Goal: Information Seeking & Learning: Learn about a topic

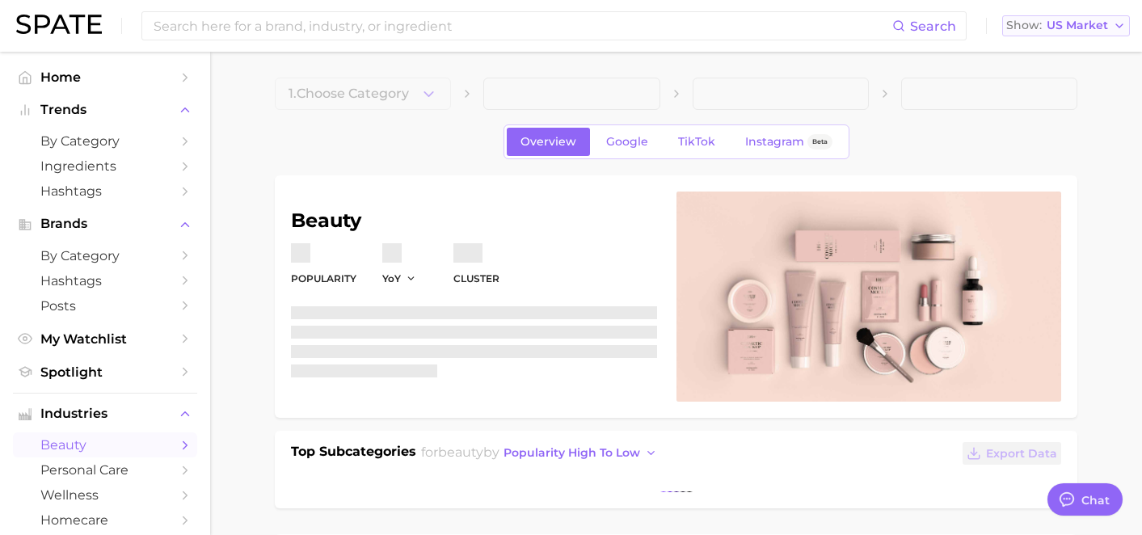
type textarea "x"
click at [1088, 21] on span "US Market" at bounding box center [1077, 25] width 61 height 9
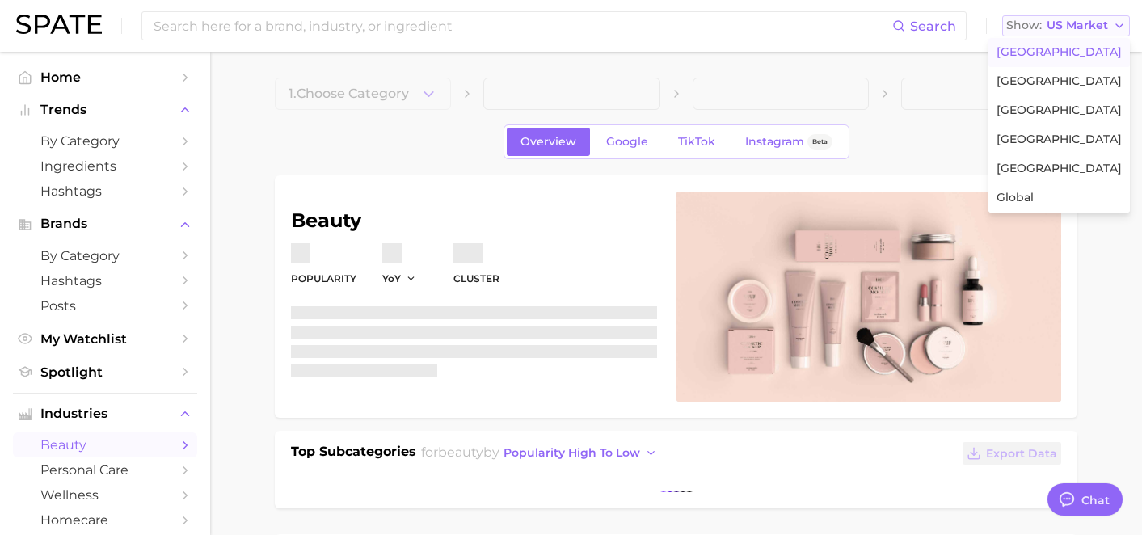
scroll to position [11258, 0]
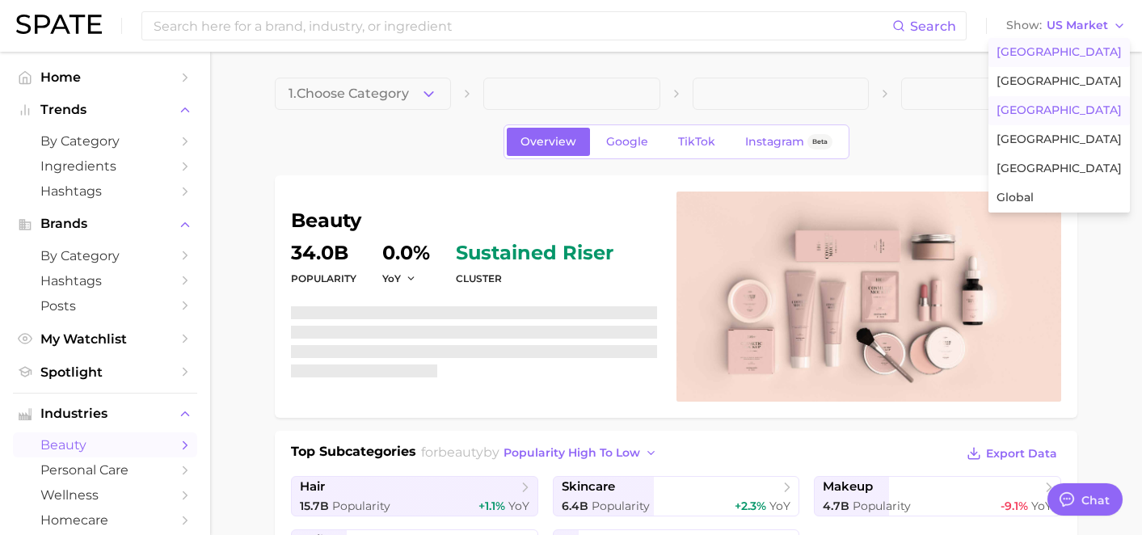
click at [1040, 106] on span "[GEOGRAPHIC_DATA]" at bounding box center [1059, 110] width 125 height 14
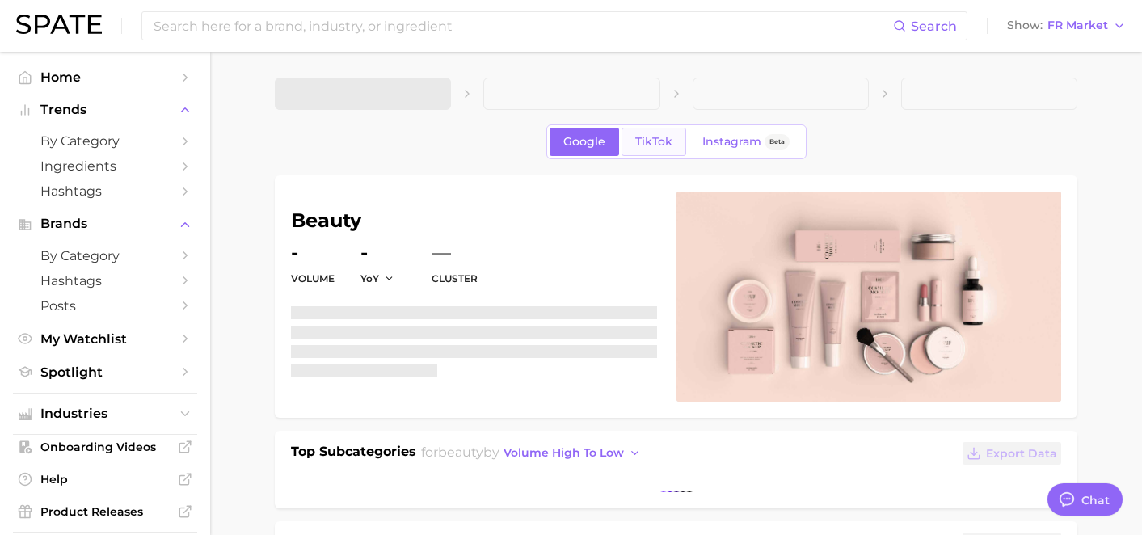
click at [668, 138] on span "TikTok" at bounding box center [653, 142] width 37 height 14
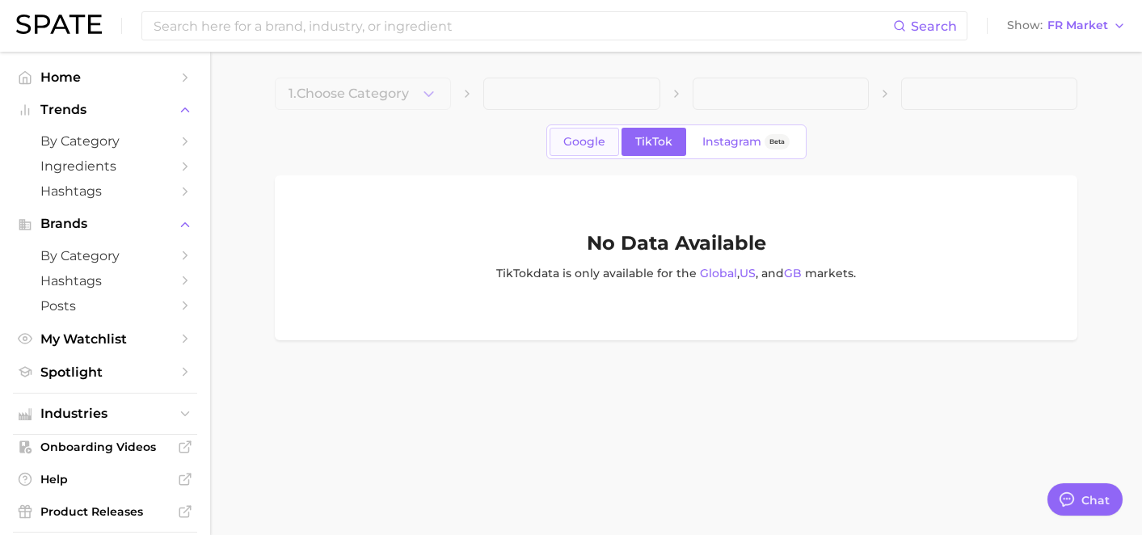
click at [579, 149] on link "Google" at bounding box center [585, 142] width 70 height 28
